Goal: Task Accomplishment & Management: Use online tool/utility

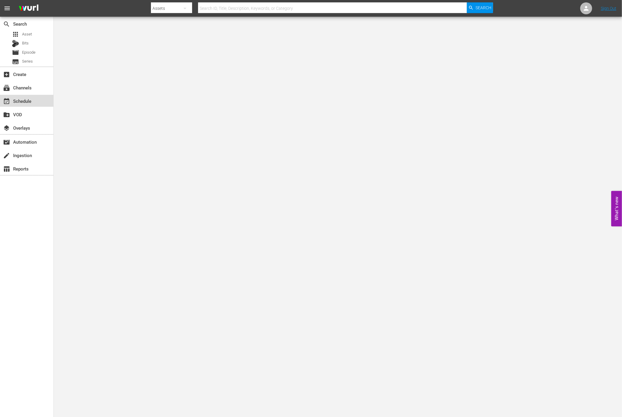
click at [13, 103] on div "event_available Schedule" at bounding box center [16, 100] width 33 height 5
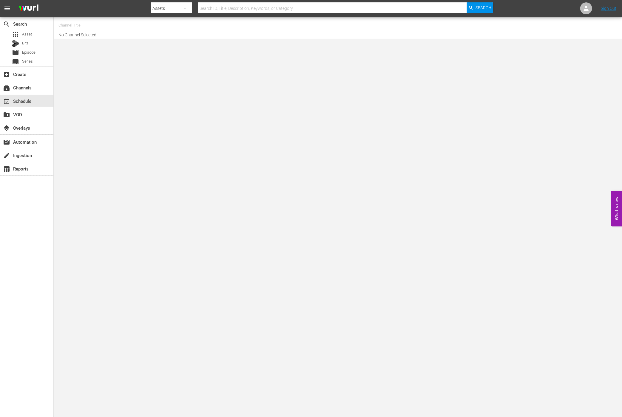
click at [98, 27] on input "text" at bounding box center [96, 25] width 76 height 14
click at [94, 24] on input "world" at bounding box center [96, 25] width 76 height 14
click at [95, 41] on div "World Billiards TV (967 - newidco_billiardstv_1)" at bounding box center [140, 42] width 155 height 14
type input "World Billiards TV (967 - newidco_billiardstv_1)"
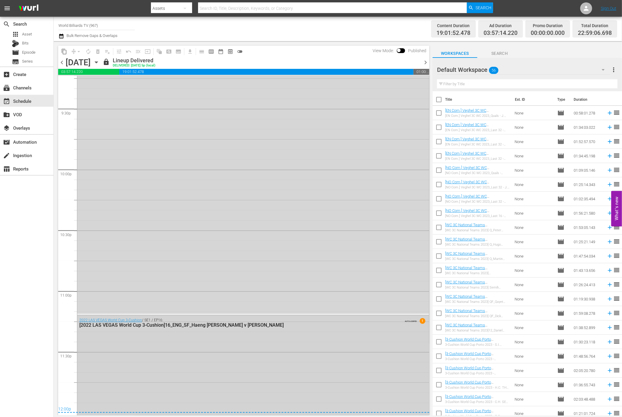
scroll to position [2723, 0]
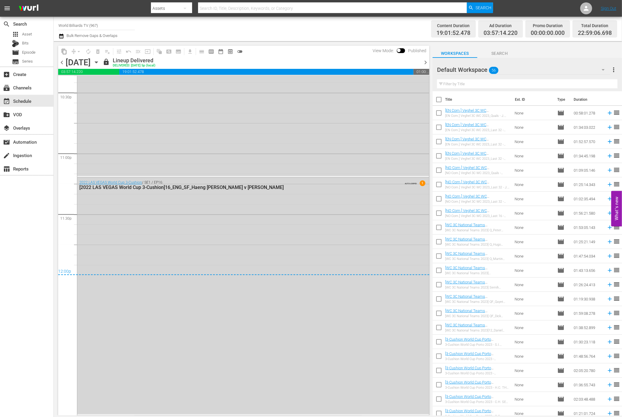
click at [100, 63] on icon "button" at bounding box center [96, 62] width 7 height 7
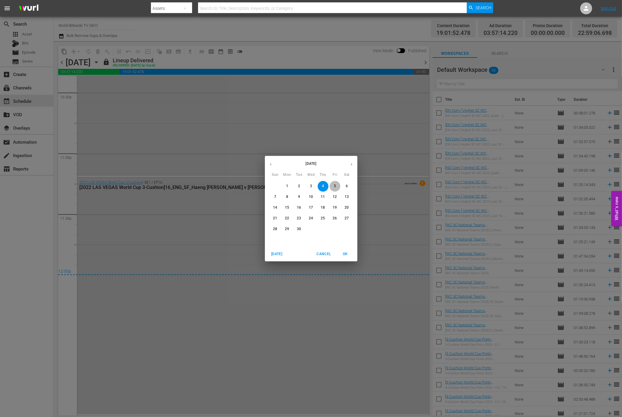
click at [338, 184] on span "5" at bounding box center [335, 186] width 11 height 5
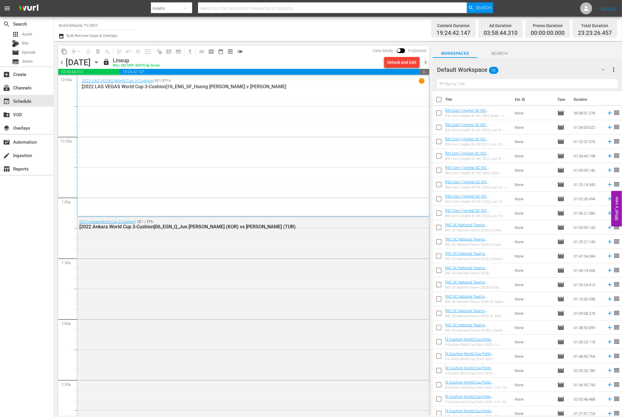
click at [100, 62] on icon "button" at bounding box center [96, 62] width 7 height 7
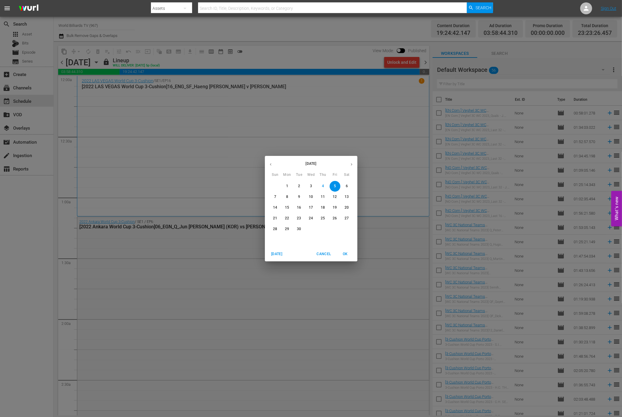
click at [345, 187] on span "6" at bounding box center [347, 186] width 11 height 5
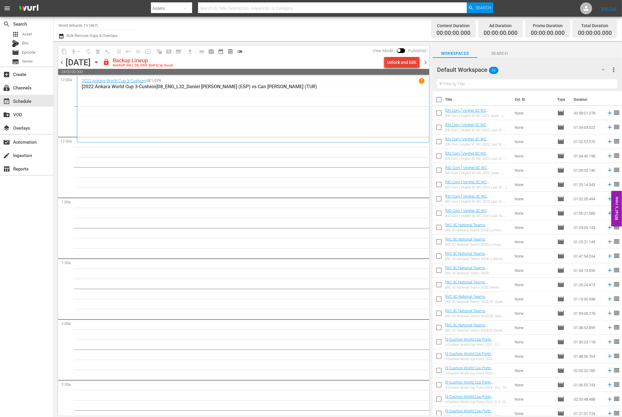
click at [412, 60] on div "Unlock and Edit" at bounding box center [401, 62] width 29 height 11
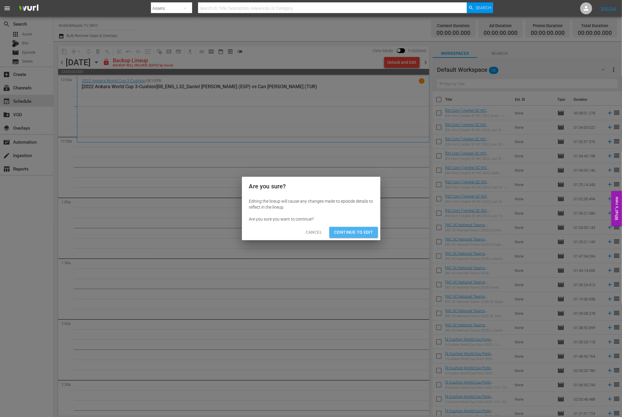
click at [360, 232] on span "Continue to Edit" at bounding box center [353, 232] width 39 height 7
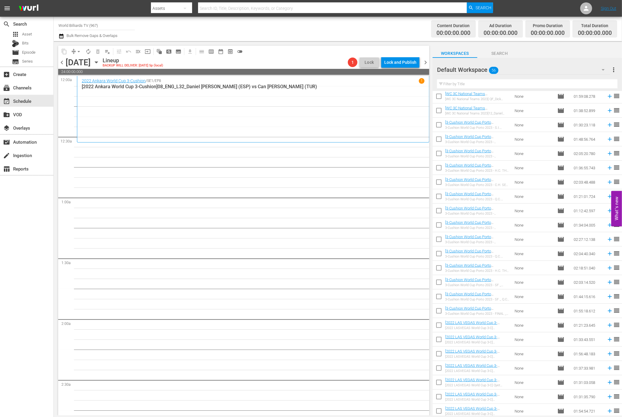
scroll to position [491, 0]
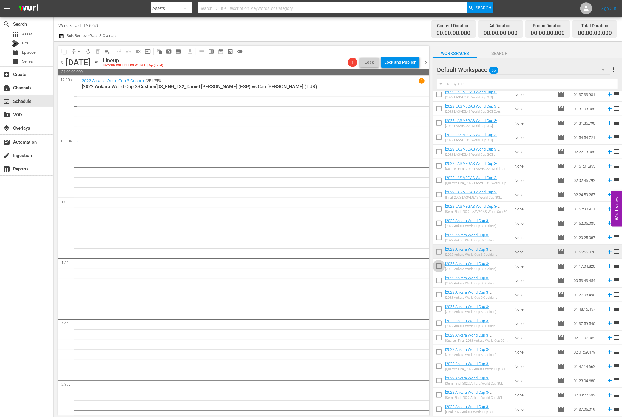
click at [440, 269] on input "checkbox" at bounding box center [439, 267] width 13 height 13
checkbox input "true"
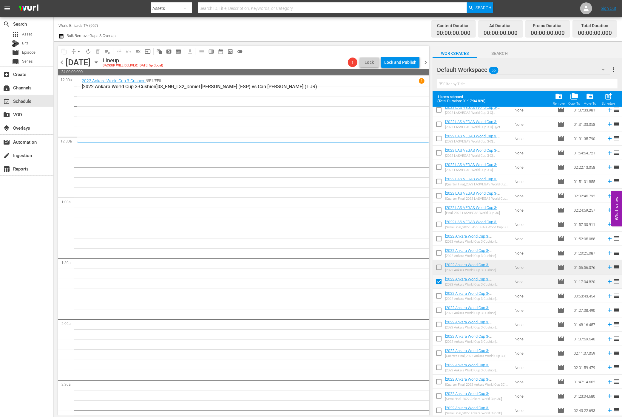
click at [441, 297] on input "checkbox" at bounding box center [439, 297] width 13 height 13
checkbox input "true"
click at [440, 312] on input "checkbox" at bounding box center [439, 312] width 13 height 13
checkbox input "true"
click at [439, 313] on input "checkbox" at bounding box center [439, 326] width 13 height 13
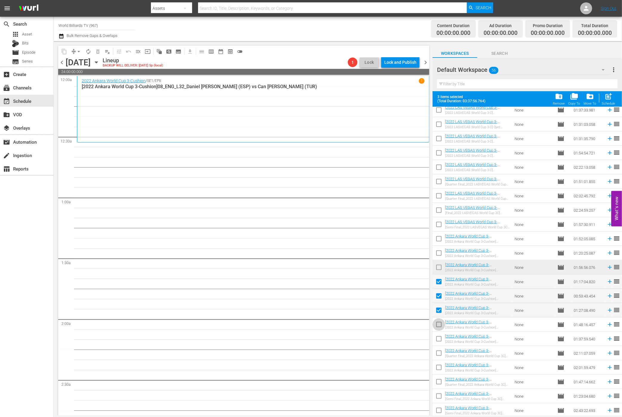
checkbox input "true"
click at [438, 313] on input "checkbox" at bounding box center [439, 340] width 13 height 13
checkbox input "true"
click at [436, 313] on input "checkbox" at bounding box center [439, 355] width 13 height 13
checkbox input "true"
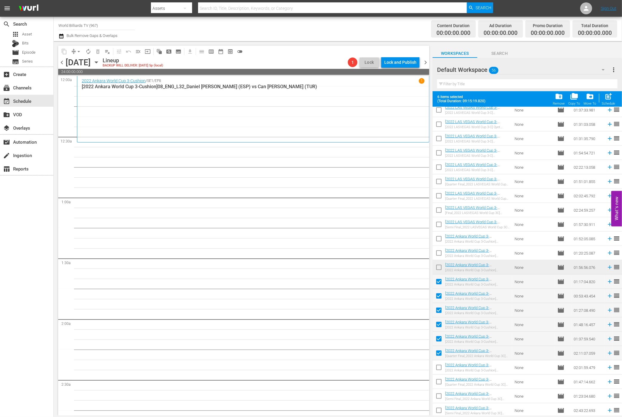
click at [438, 313] on input "checkbox" at bounding box center [439, 369] width 13 height 13
checkbox input "true"
click at [466, 96] on span "post_add" at bounding box center [609, 97] width 8 height 8
checkbox input "false"
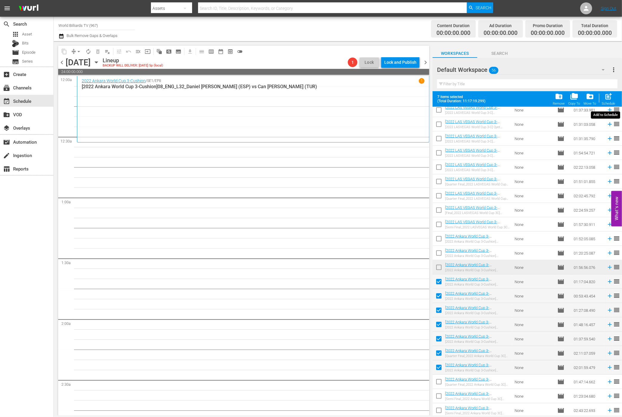
checkbox input "false"
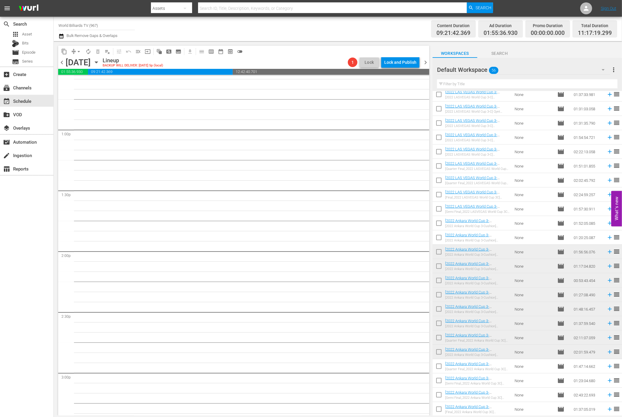
scroll to position [1420, 0]
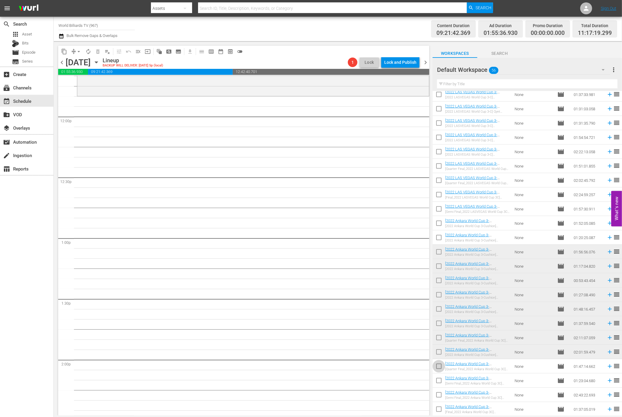
click at [440, 313] on input "checkbox" at bounding box center [439, 368] width 13 height 13
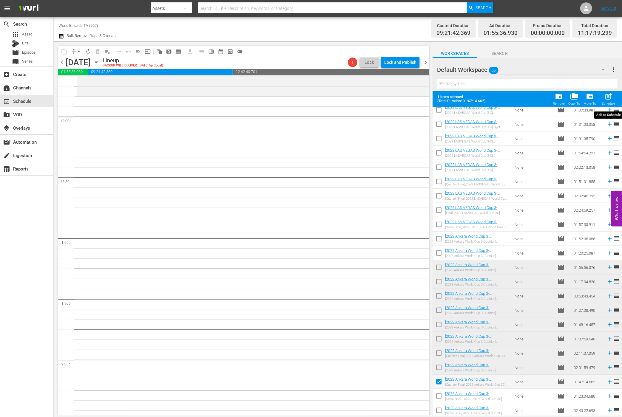
click at [466, 100] on span "post_add" at bounding box center [609, 97] width 8 height 8
checkbox input "false"
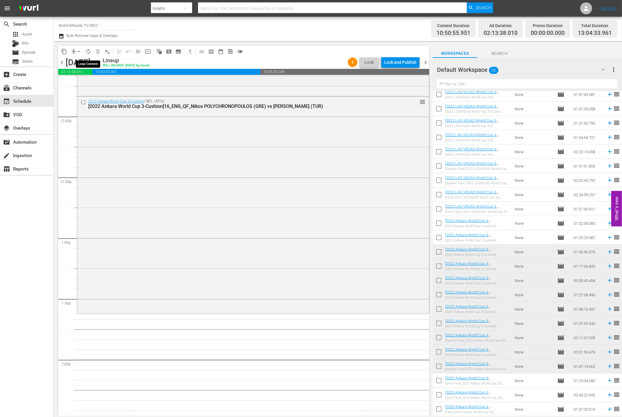
click at [87, 50] on span "autorenew_outlined" at bounding box center [88, 52] width 6 height 6
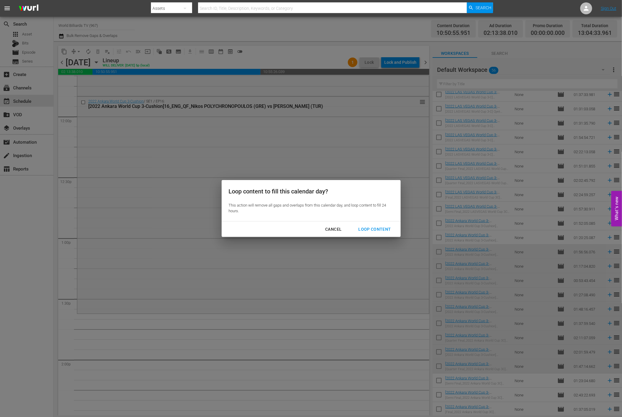
click at [389, 228] on div "Loop Content" at bounding box center [375, 229] width 42 height 7
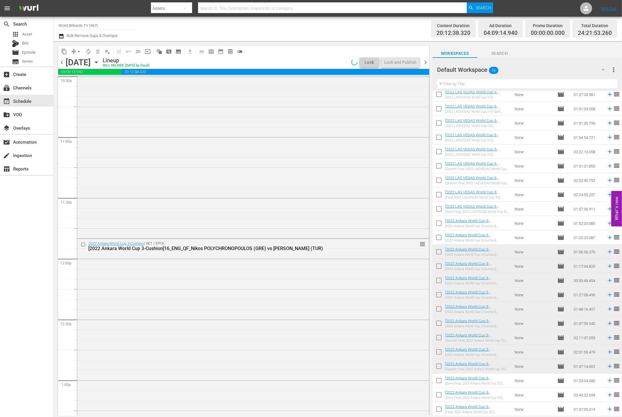
scroll to position [0, 0]
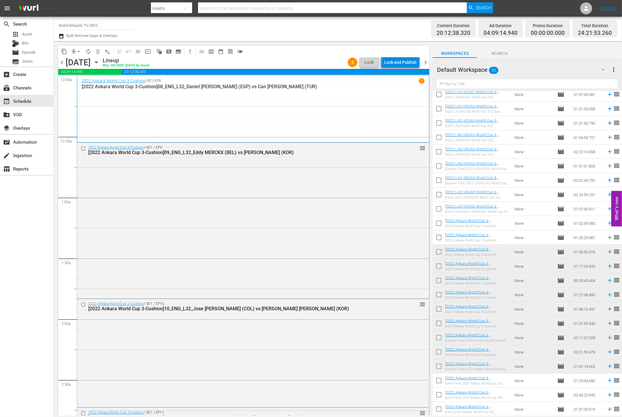
click at [409, 63] on div "Lock and Publish" at bounding box center [400, 62] width 32 height 11
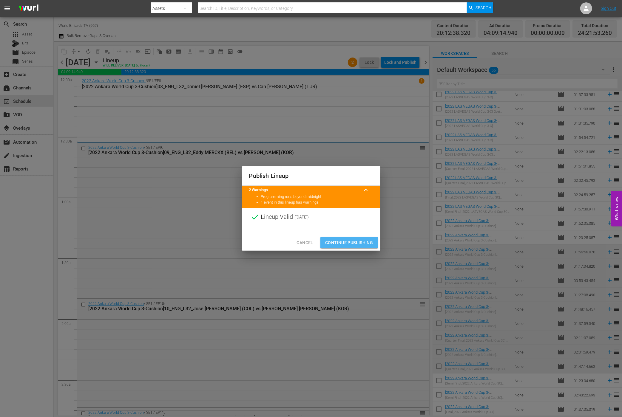
click at [332, 239] on span "Continue Publishing" at bounding box center [349, 242] width 48 height 7
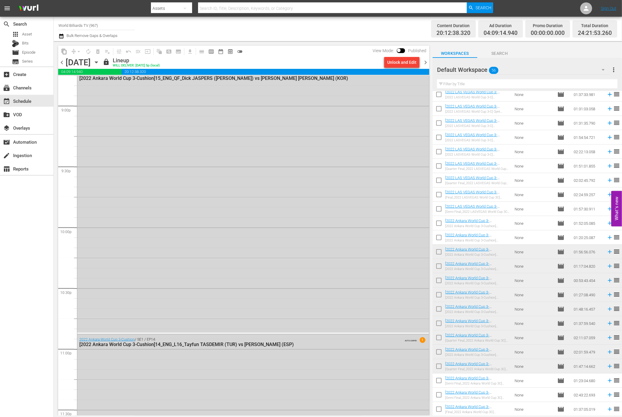
scroll to position [2693, 0]
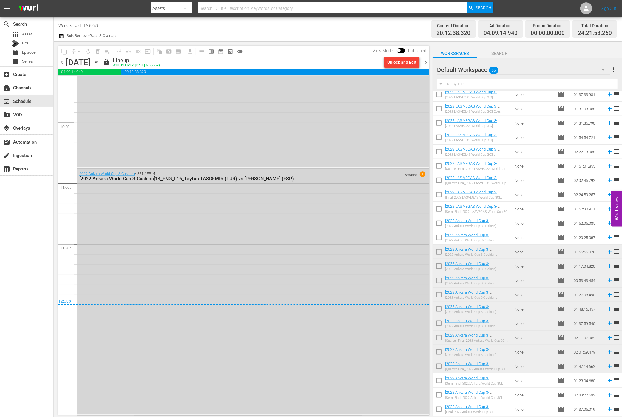
click at [98, 62] on icon "button" at bounding box center [96, 62] width 3 height 1
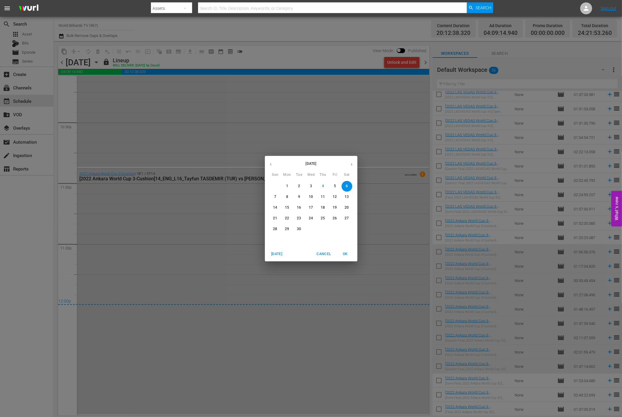
click at [276, 198] on p "7" at bounding box center [275, 197] width 2 height 5
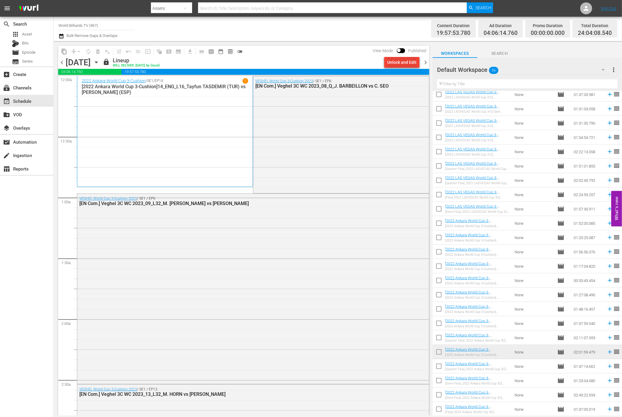
click at [392, 58] on div "Unlock and Edit" at bounding box center [401, 62] width 29 height 11
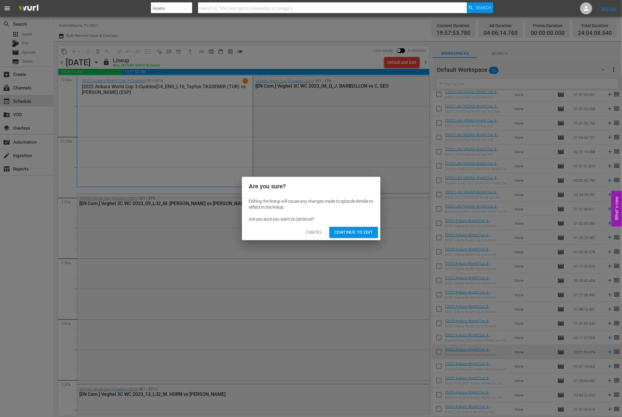
click at [361, 230] on span "Continue to Edit" at bounding box center [353, 232] width 39 height 7
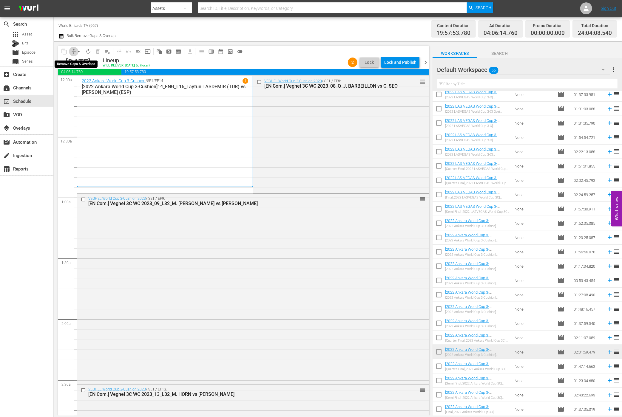
click at [71, 51] on span "compress" at bounding box center [74, 52] width 6 height 6
click at [74, 50] on button "arrow_drop_down" at bounding box center [79, 52] width 10 height 10
click at [84, 72] on li "Align to First Episode" at bounding box center [79, 74] width 63 height 10
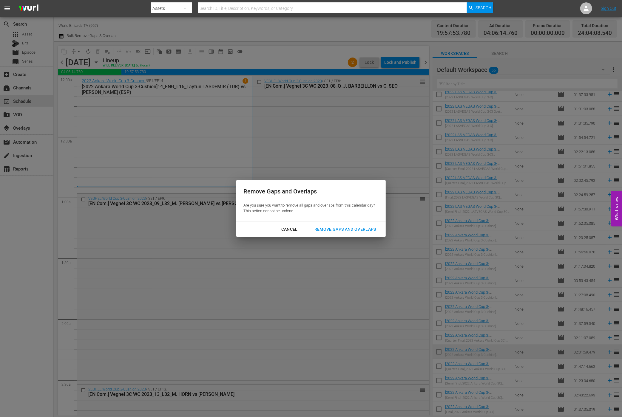
click at [352, 231] on div "Remove Gaps and Overlaps" at bounding box center [345, 229] width 71 height 7
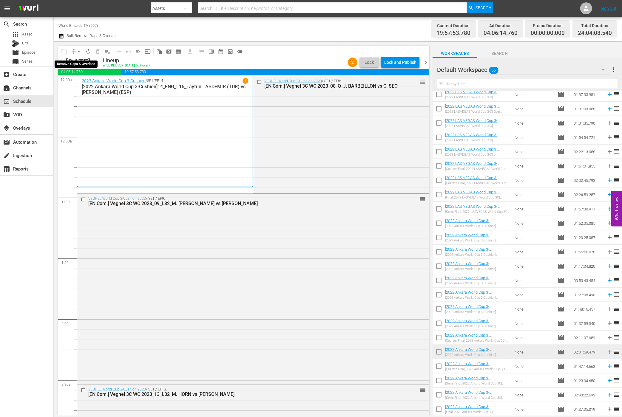
click at [75, 52] on button "arrow_drop_down" at bounding box center [79, 52] width 10 height 10
click at [85, 82] on li "Align to End of Previous Day" at bounding box center [79, 83] width 63 height 10
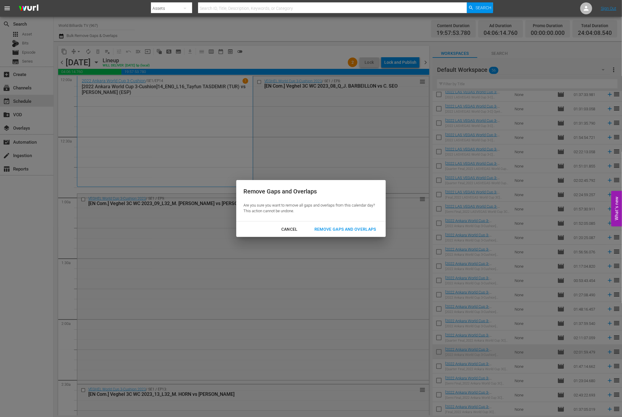
click at [382, 230] on button "Remove Gaps and Overlaps" at bounding box center [345, 229] width 76 height 11
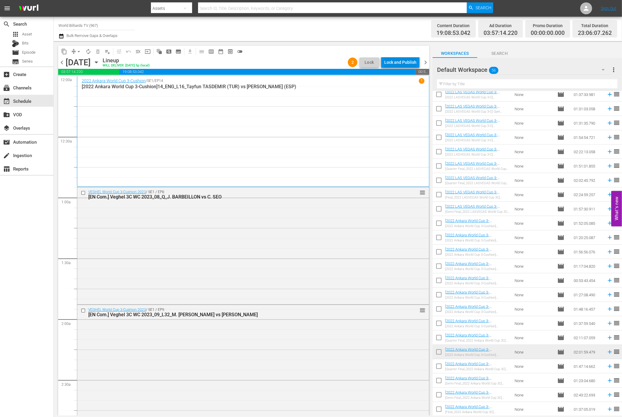
click at [410, 60] on div "Lock and Publish" at bounding box center [400, 62] width 32 height 11
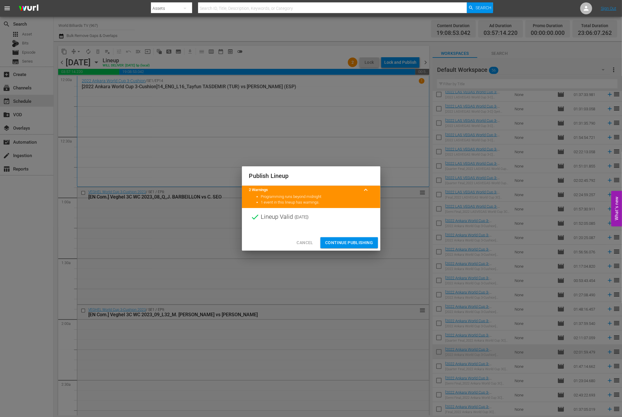
click at [360, 236] on div "Cancel Continue Publishing" at bounding box center [311, 243] width 138 height 16
click at [359, 242] on span "Continue Publishing" at bounding box center [349, 242] width 48 height 7
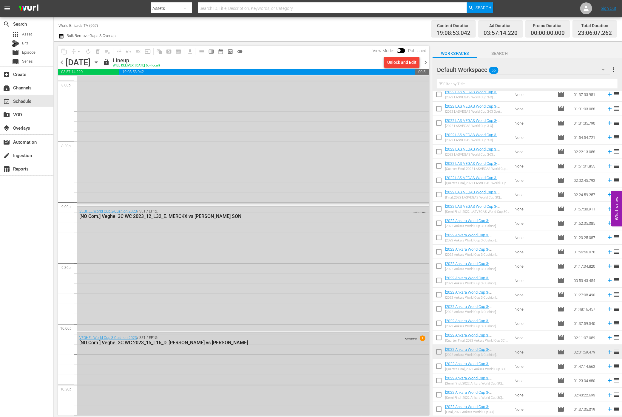
scroll to position [2584, 0]
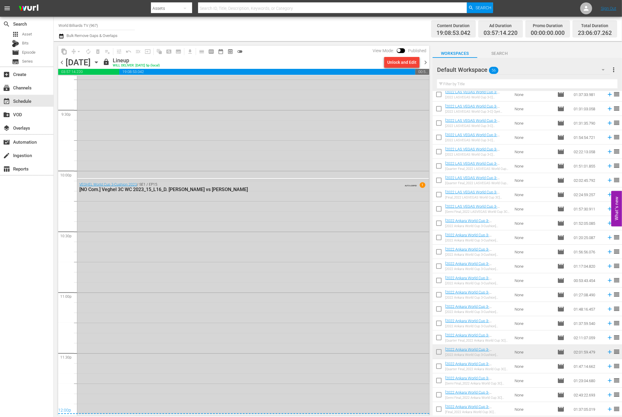
click at [100, 63] on icon "button" at bounding box center [96, 62] width 7 height 7
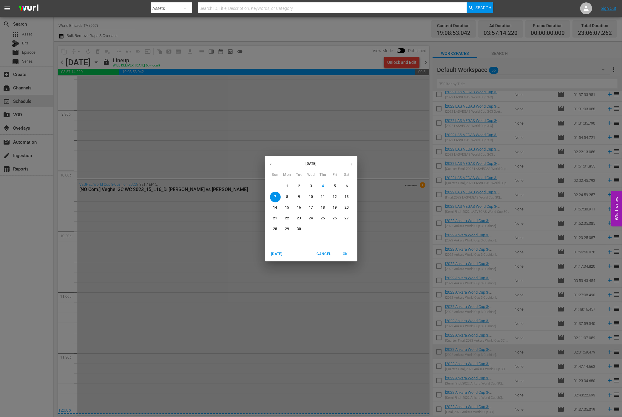
click at [287, 198] on p "8" at bounding box center [287, 197] width 2 height 5
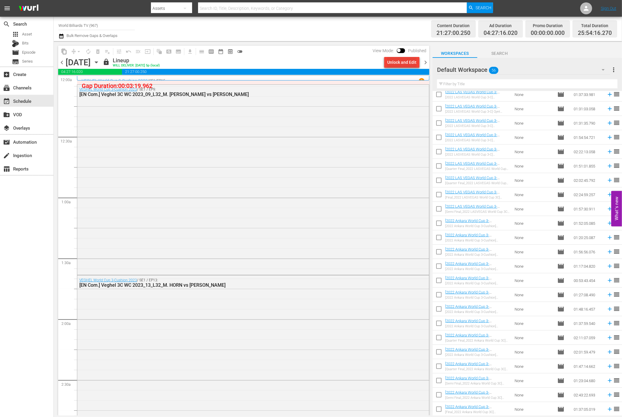
click at [403, 63] on div "Unlock and Edit" at bounding box center [401, 62] width 29 height 11
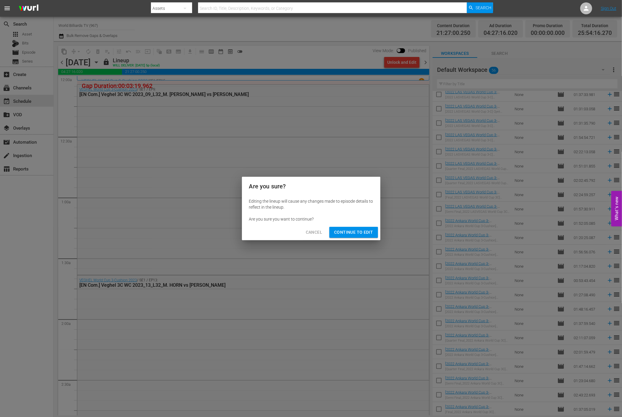
click at [360, 238] on button "Continue to Edit" at bounding box center [353, 232] width 48 height 11
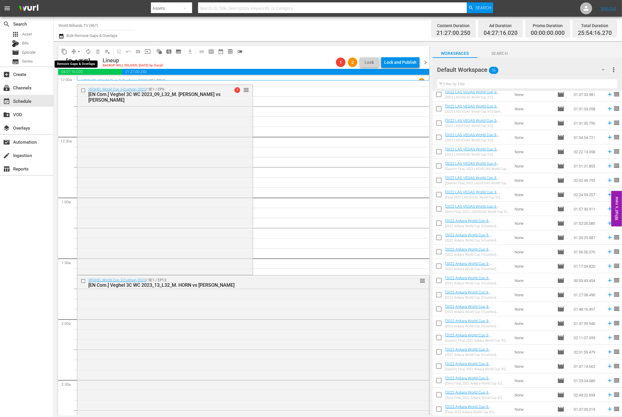
click at [75, 54] on button "arrow_drop_down" at bounding box center [79, 52] width 10 height 10
click at [80, 81] on li "Align to End of Previous Day" at bounding box center [79, 83] width 63 height 10
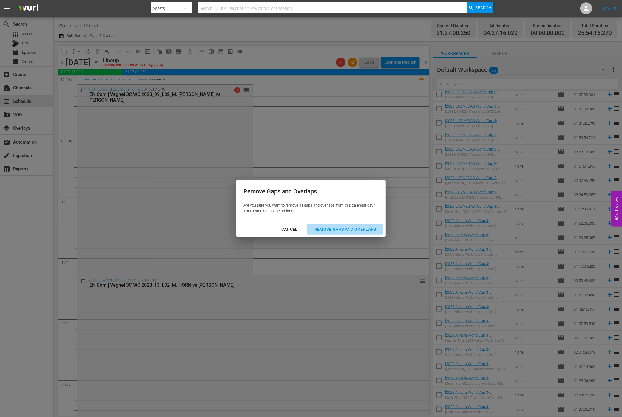
click at [344, 232] on div "Remove Gaps and Overlaps" at bounding box center [345, 229] width 71 height 7
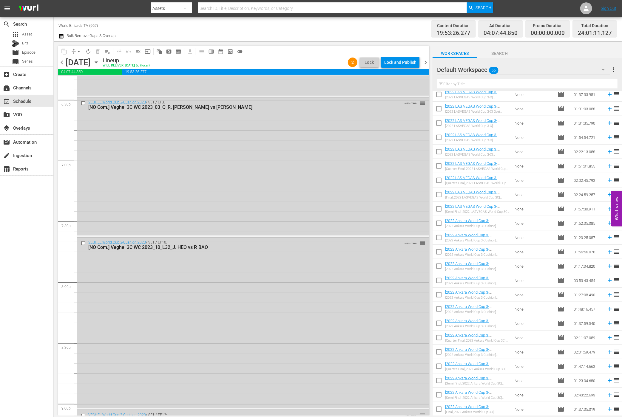
scroll to position [2586, 0]
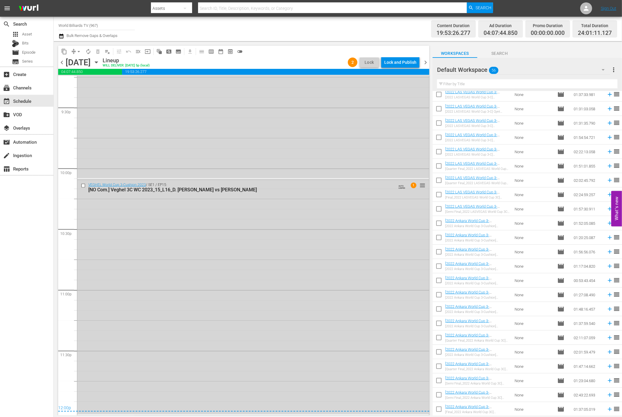
click at [397, 55] on div "content_copy compress arrow_drop_down autorenew_outlined delete_forever_outline…" at bounding box center [243, 52] width 371 height 12
click at [397, 60] on div "Lock and Publish" at bounding box center [400, 62] width 32 height 11
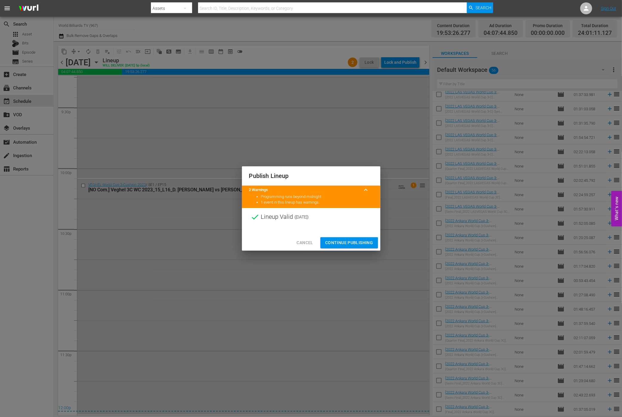
click at [339, 246] on span "Continue Publishing" at bounding box center [349, 242] width 48 height 7
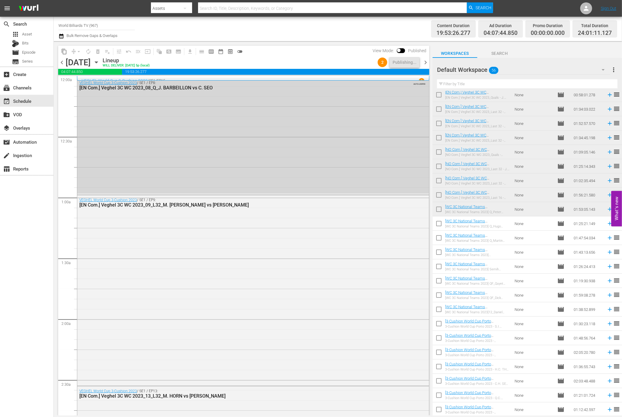
scroll to position [0, 0]
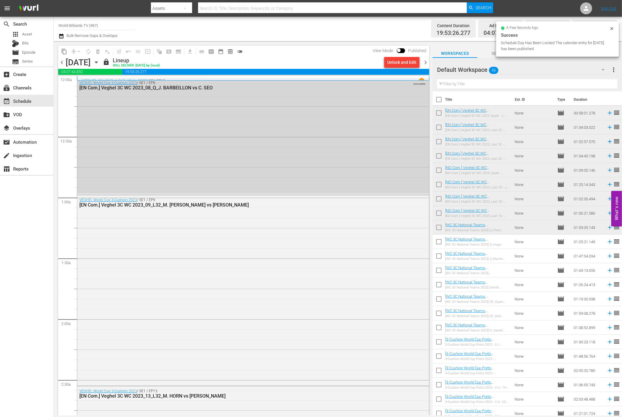
click at [100, 60] on icon "button" at bounding box center [96, 62] width 7 height 7
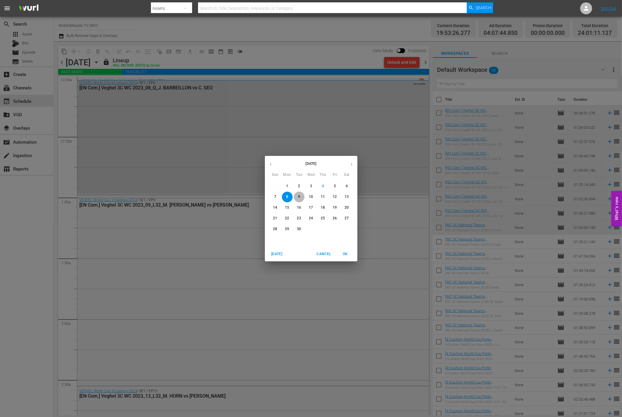
click at [303, 196] on span "9" at bounding box center [299, 197] width 11 height 5
